Goal: Find specific page/section

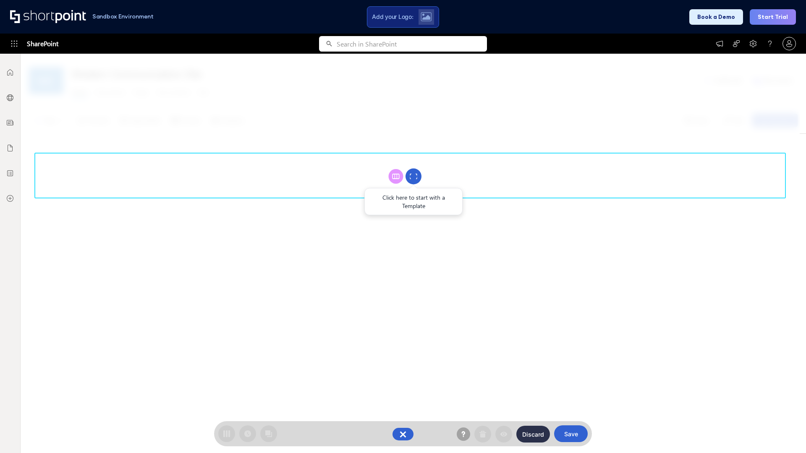
click at [413, 176] on circle at bounding box center [413, 177] width 16 height 16
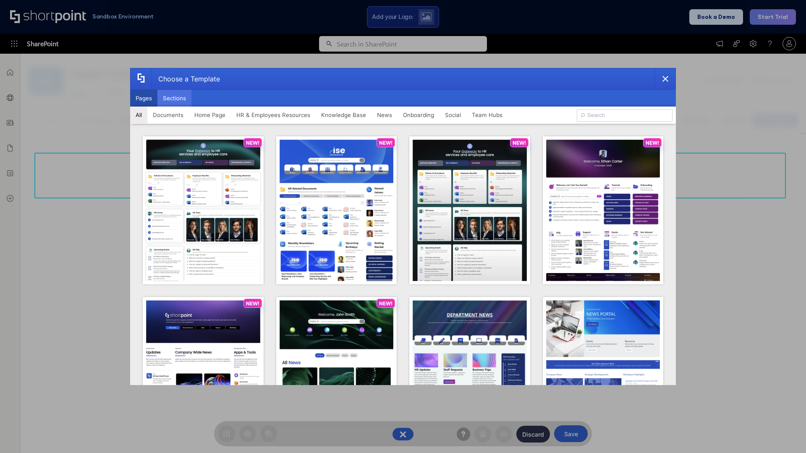
click at [174, 98] on button "Sections" at bounding box center [174, 98] width 34 height 17
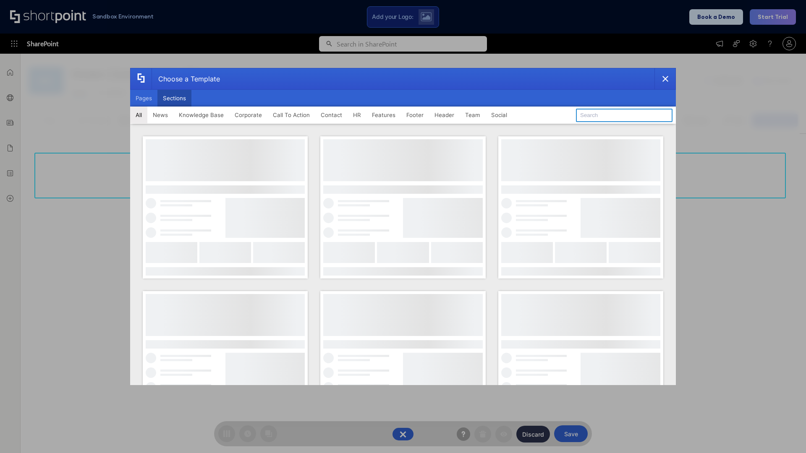
type input "Employee Spotlight 2"
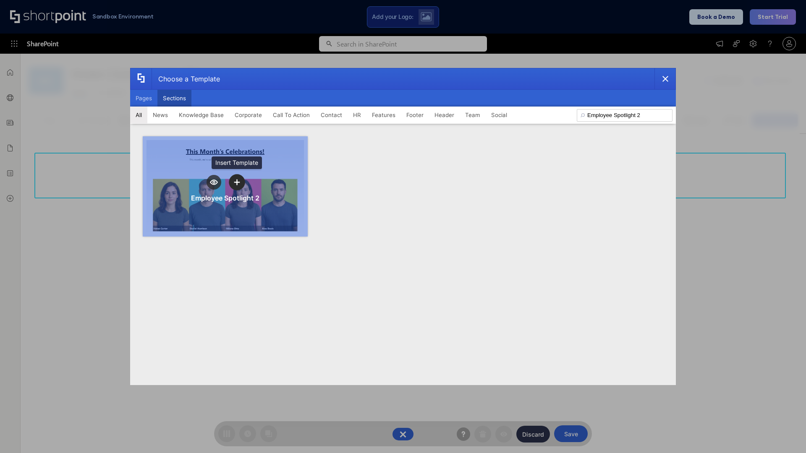
click at [237, 182] on icon "template selector" at bounding box center [237, 182] width 6 height 6
